Goal: Task Accomplishment & Management: Manage account settings

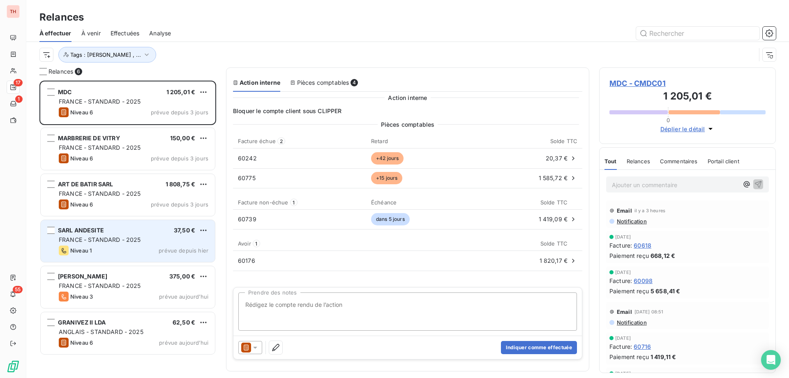
scroll to position [291, 171]
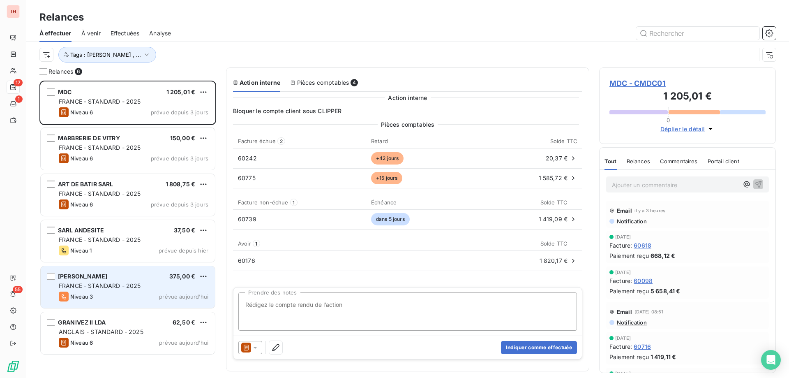
click at [160, 273] on div "MILETTO SARL 375,00 €" at bounding box center [134, 276] width 150 height 7
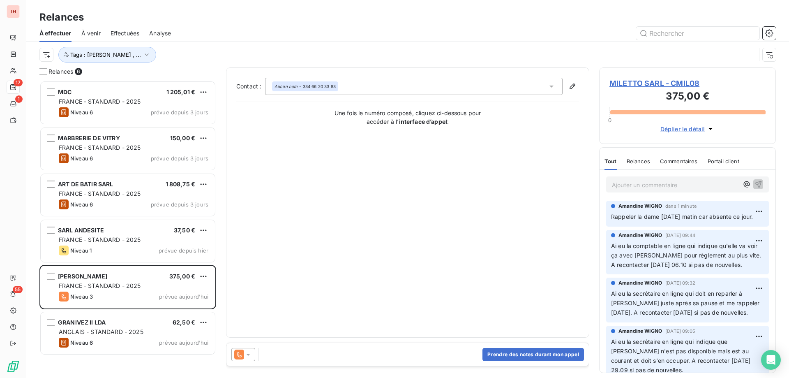
click at [201, 278] on html "TH 17 1 55 Relances À effectuer À venir Effectuées Analyse Tags : [PERSON_NAME]…" at bounding box center [394, 189] width 789 height 378
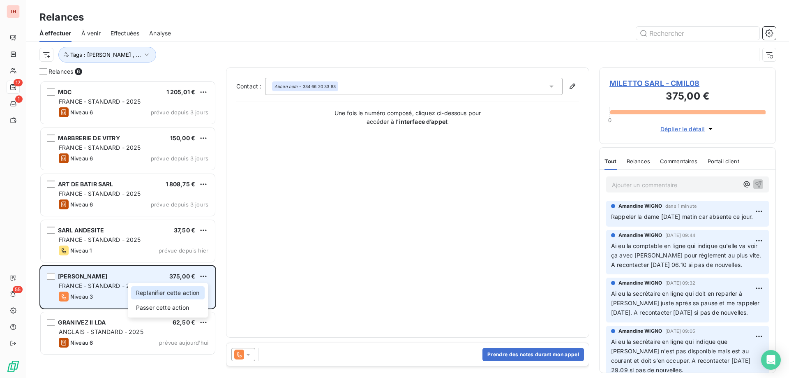
drag, startPoint x: 187, startPoint y: 294, endPoint x: 219, endPoint y: 287, distance: 32.3
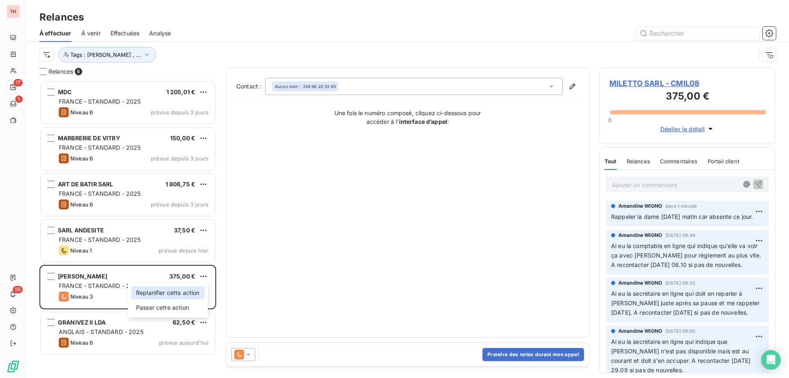
click at [187, 294] on div "Replanifier cette action" at bounding box center [168, 292] width 74 height 13
select select "9"
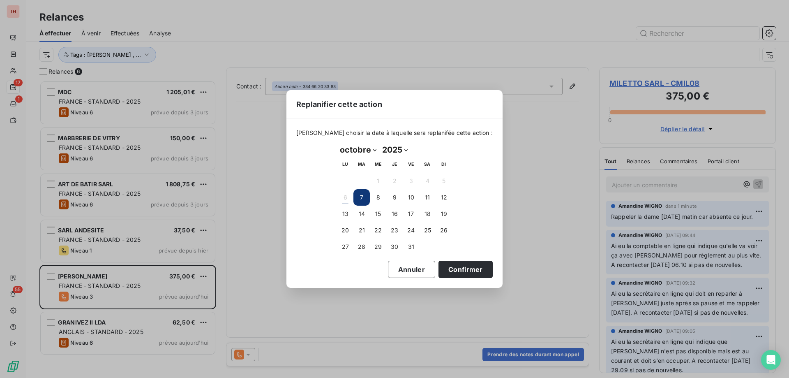
click at [468, 272] on button "Confirmer" at bounding box center [466, 269] width 54 height 17
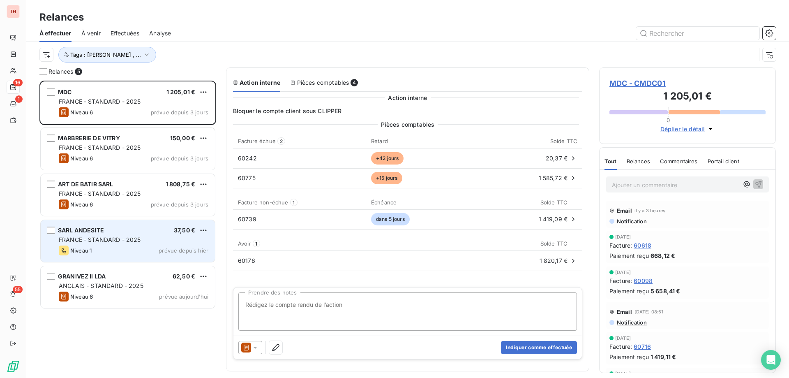
click at [143, 243] on div "FRANCE - STANDARD - 2025" at bounding box center [134, 240] width 150 height 8
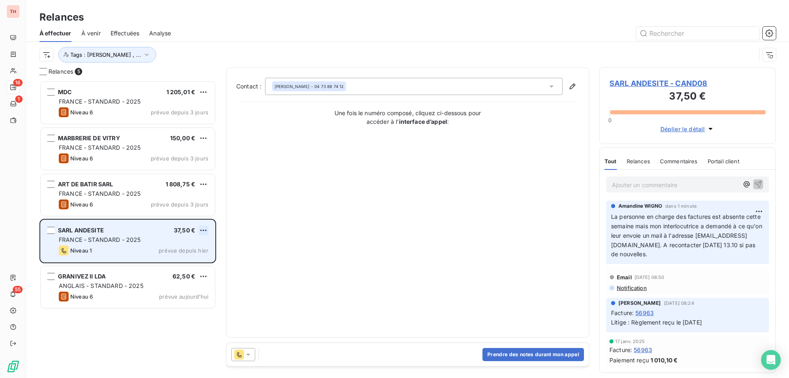
click at [206, 230] on html "TH 16 1 55 Relances À effectuer À venir Effectuées Analyse Tags : [PERSON_NAME]…" at bounding box center [394, 189] width 789 height 378
drag, startPoint x: 176, startPoint y: 247, endPoint x: 187, endPoint y: 247, distance: 11.1
click at [176, 247] on div "Replanifier cette action" at bounding box center [168, 246] width 74 height 13
select select "9"
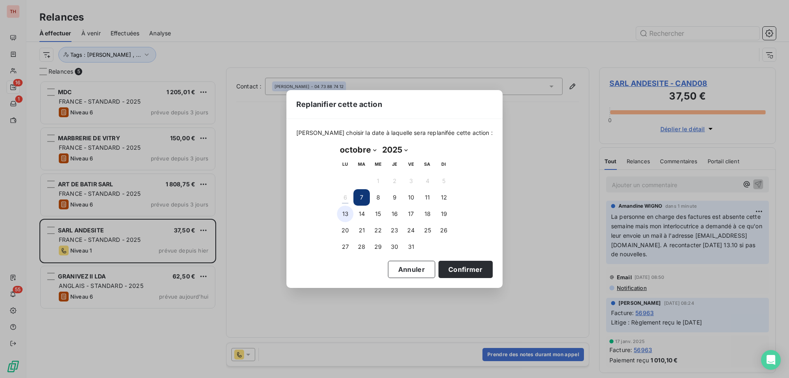
click at [347, 213] on button "13" at bounding box center [345, 214] width 16 height 16
click at [444, 266] on button "Confirmer" at bounding box center [466, 269] width 54 height 17
